Goal: Check status: Check status

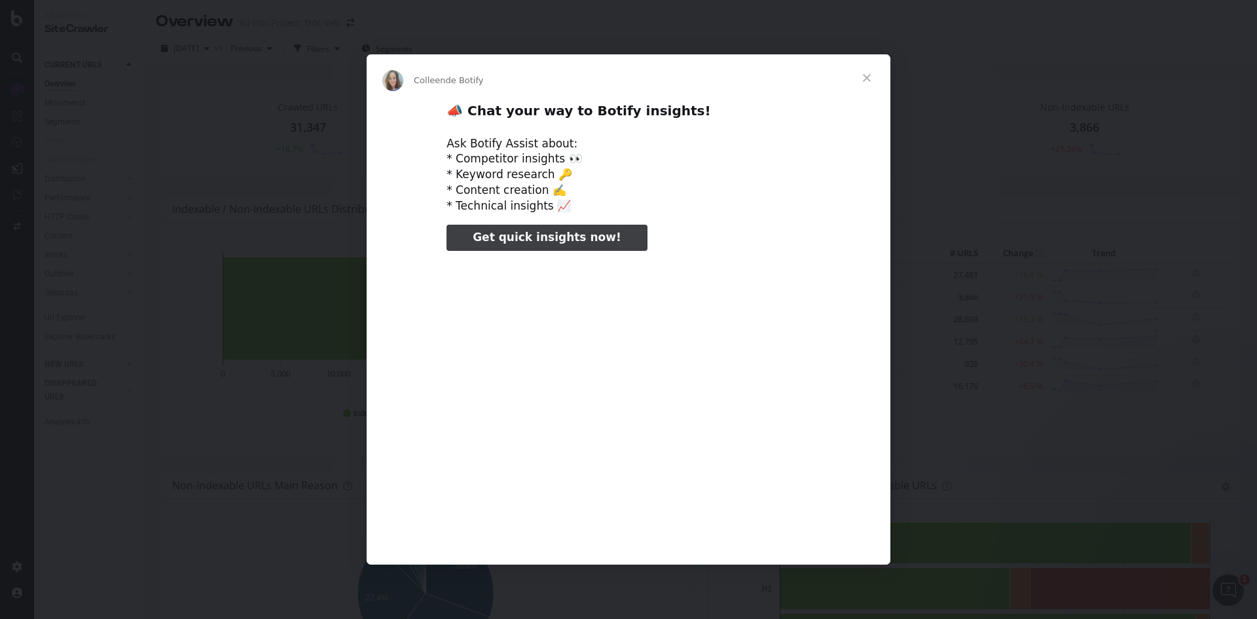
type input "198275"
click at [870, 79] on span "Fermer" at bounding box center [866, 77] width 47 height 47
